Goal: Information Seeking & Learning: Check status

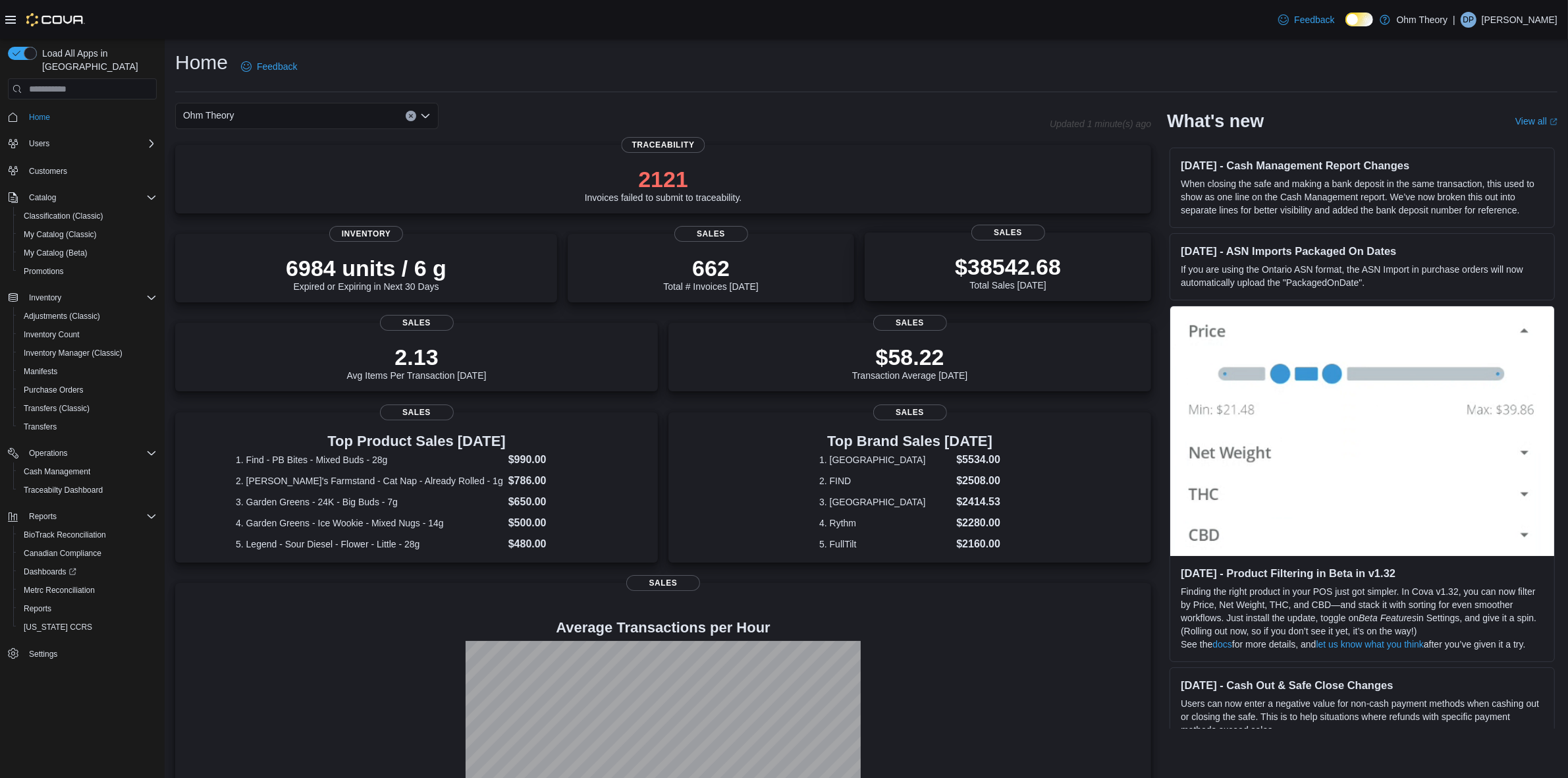
click at [986, 259] on p "$38542.68" at bounding box center [1007, 267] width 106 height 26
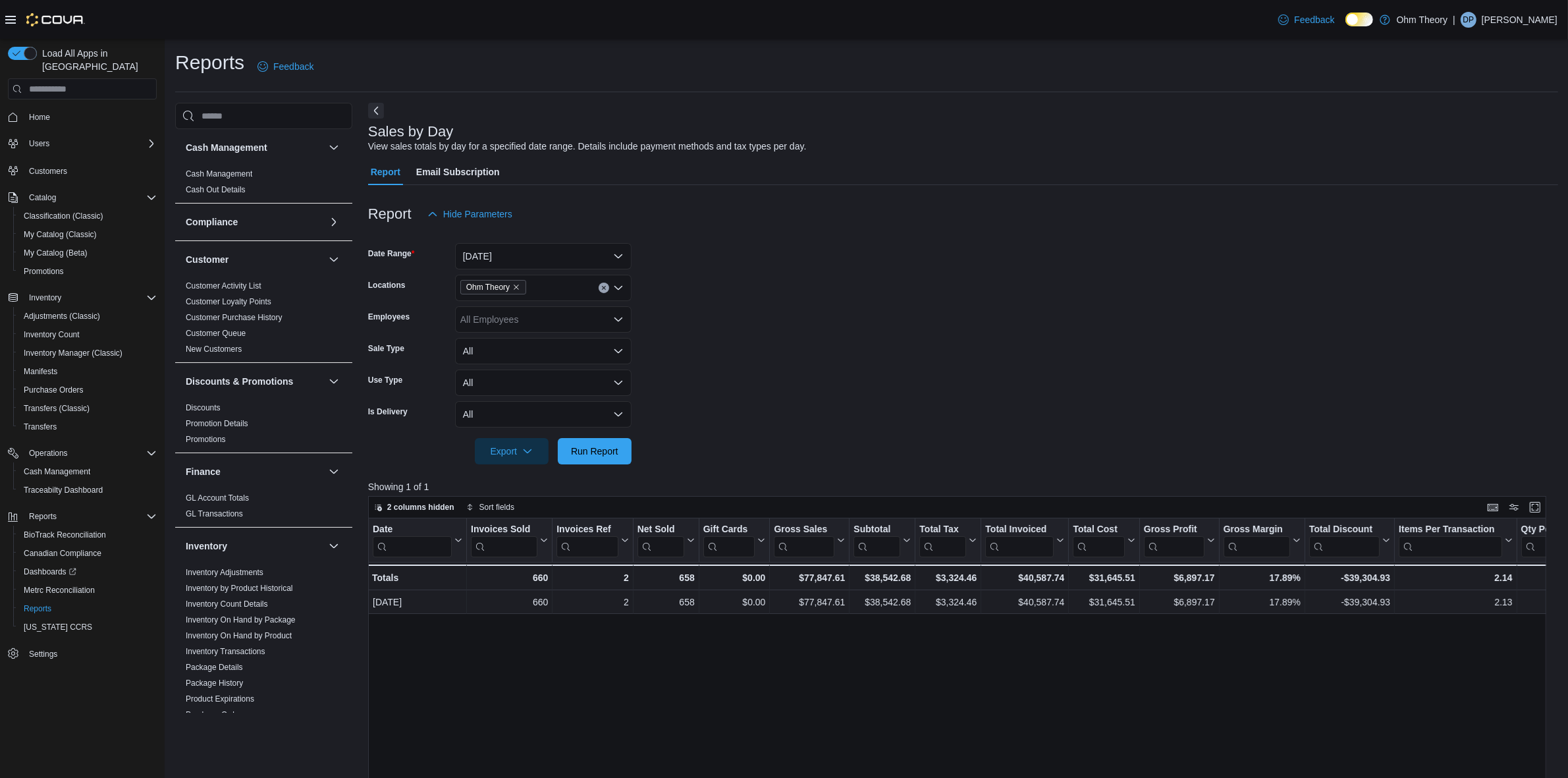
drag, startPoint x: 829, startPoint y: 669, endPoint x: 946, endPoint y: 674, distance: 117.1
drag, startPoint x: 932, startPoint y: 691, endPoint x: 1084, endPoint y: 687, distance: 152.1
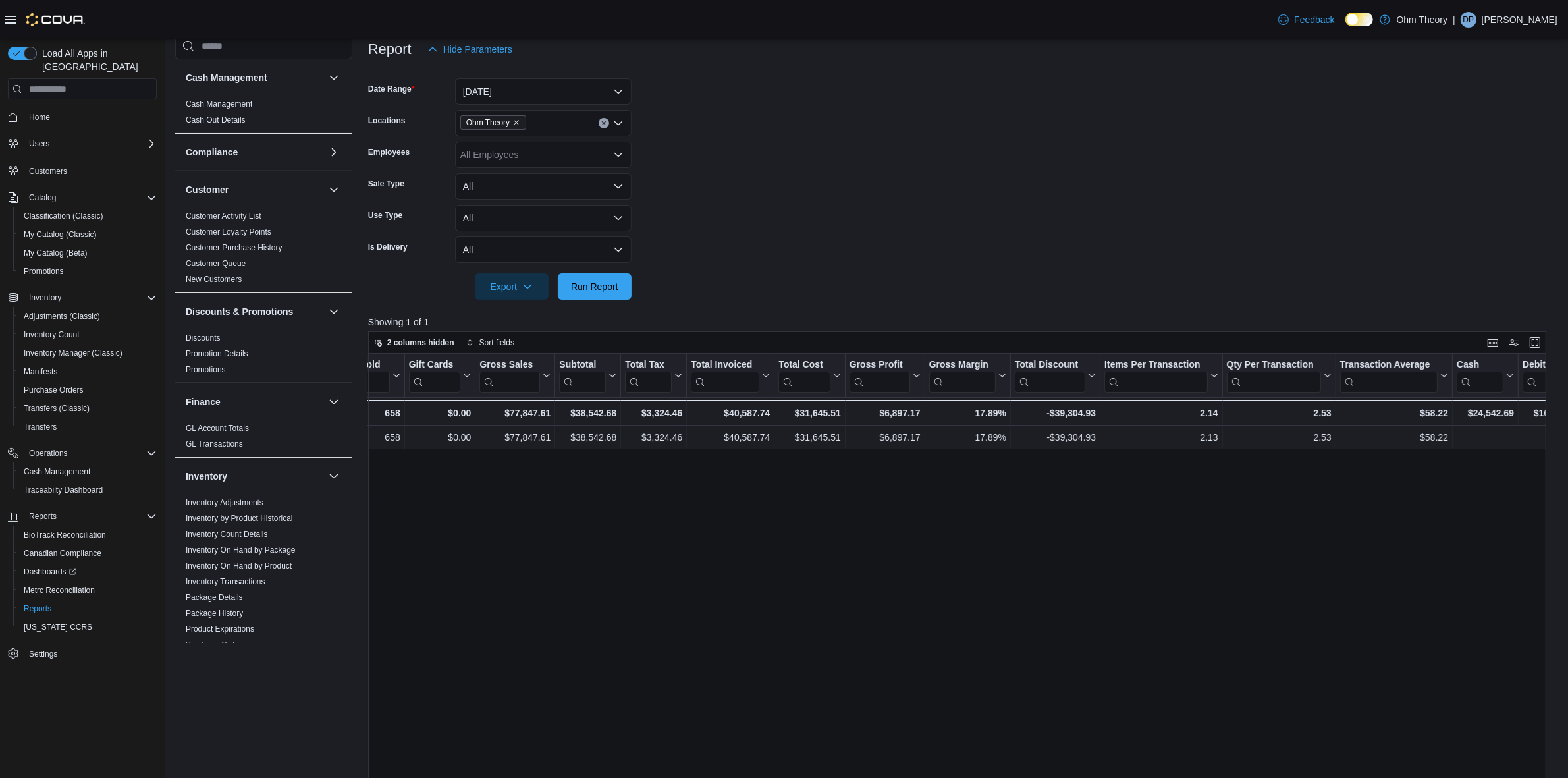
scroll to position [0, 564]
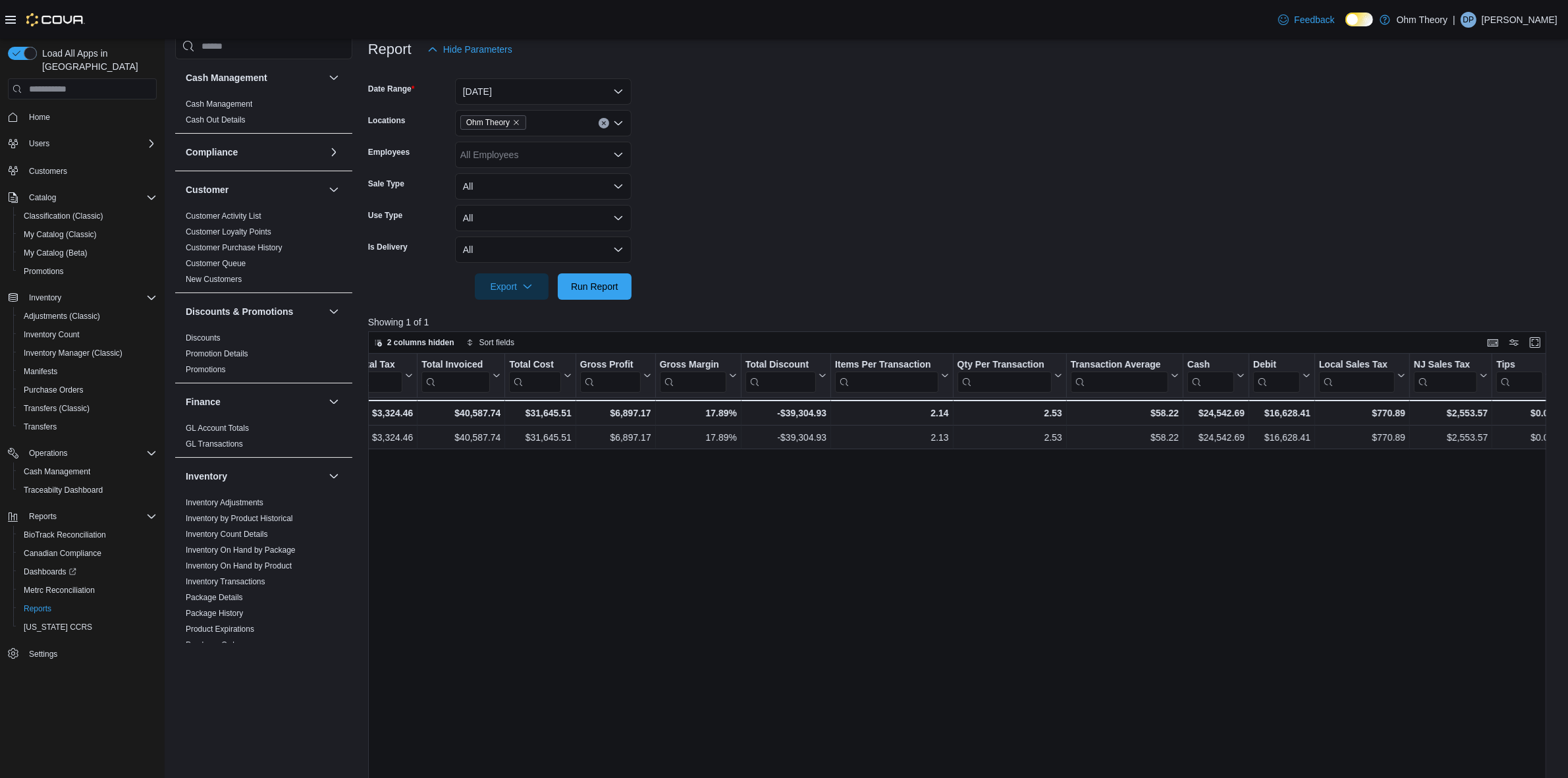
drag, startPoint x: 1055, startPoint y: 531, endPoint x: 1312, endPoint y: 537, distance: 257.1
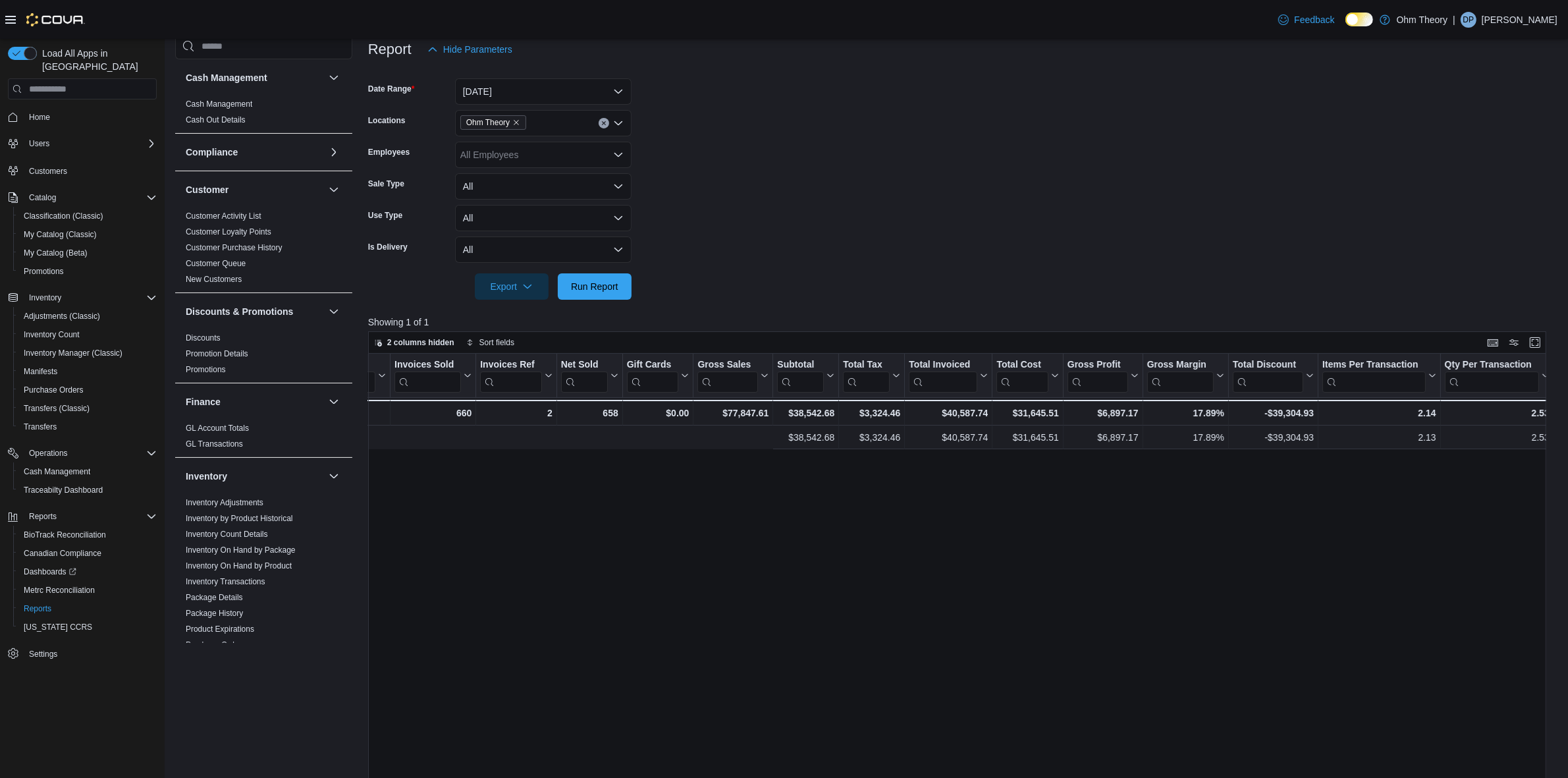
drag, startPoint x: 1232, startPoint y: 567, endPoint x: 1054, endPoint y: 564, distance: 178.0
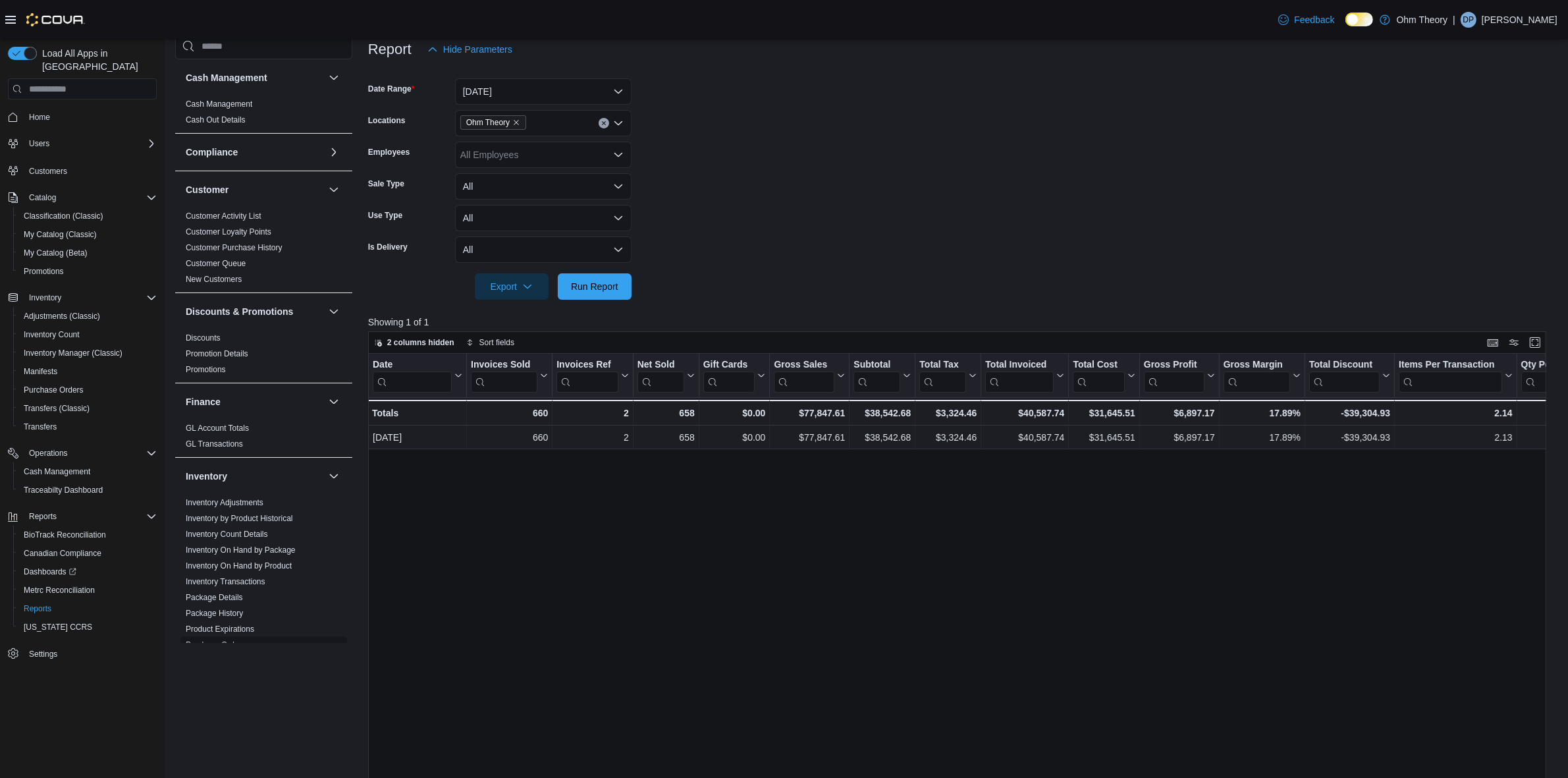
scroll to position [82, 0]
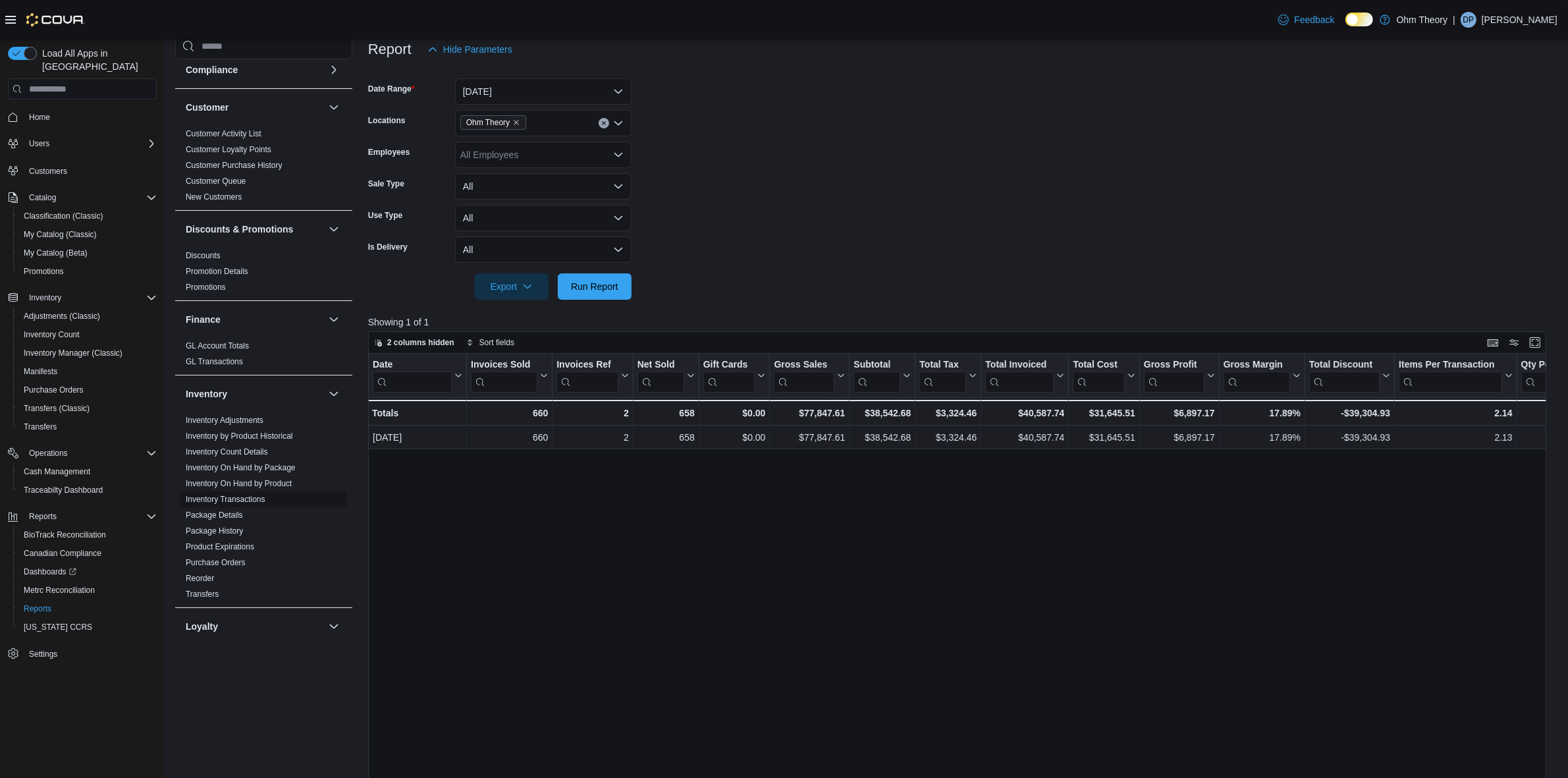
click at [244, 501] on link "Inventory Transactions" at bounding box center [226, 499] width 80 height 9
